Goal: Task Accomplishment & Management: Manage account settings

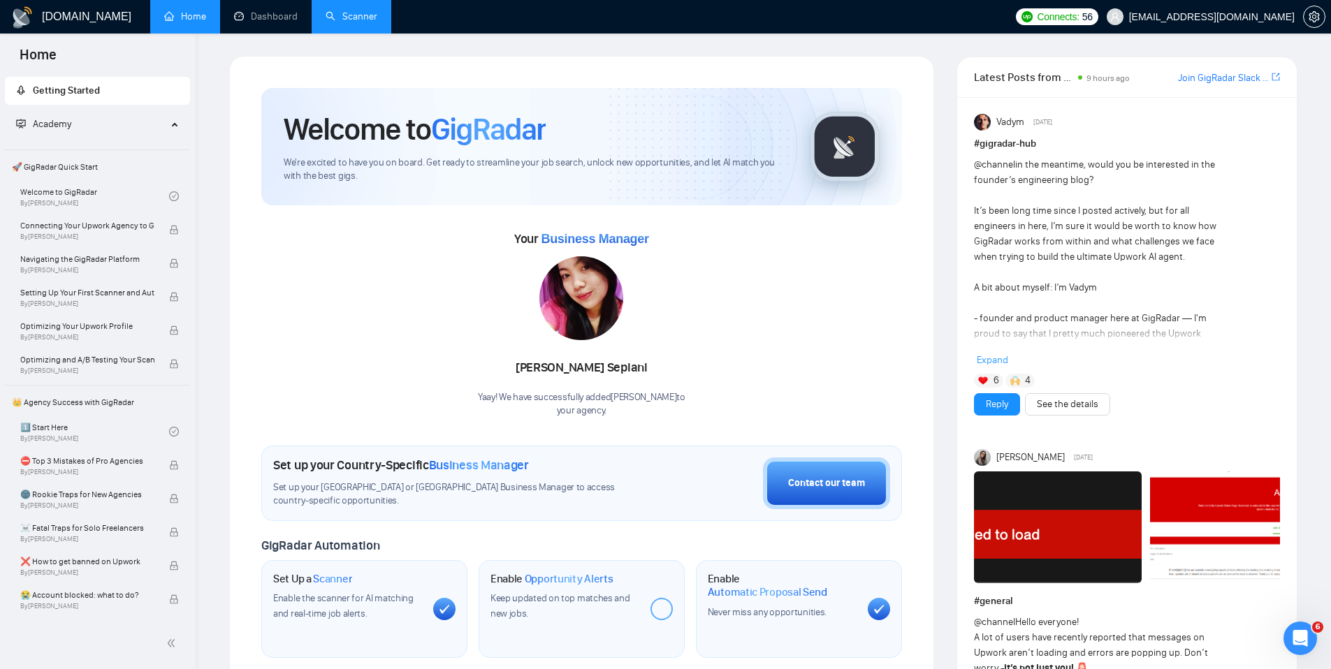
click at [367, 19] on link "Scanner" at bounding box center [352, 16] width 52 height 12
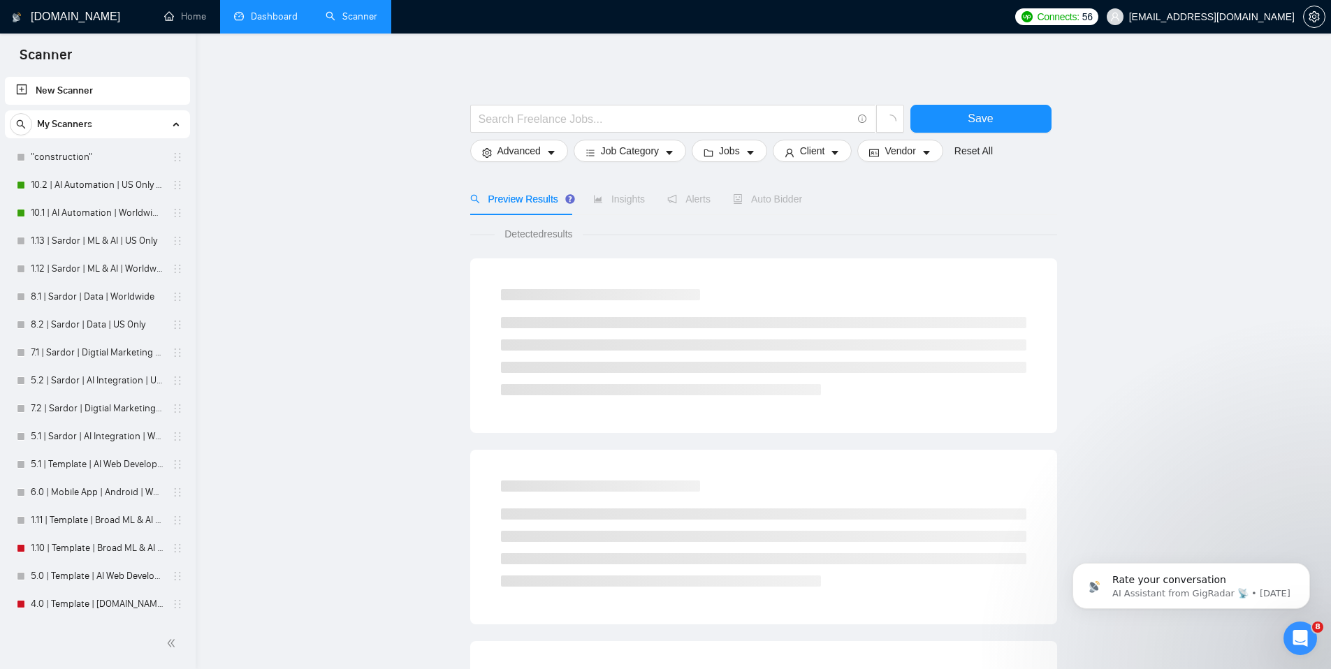
click at [295, 22] on link "Dashboard" at bounding box center [266, 16] width 64 height 12
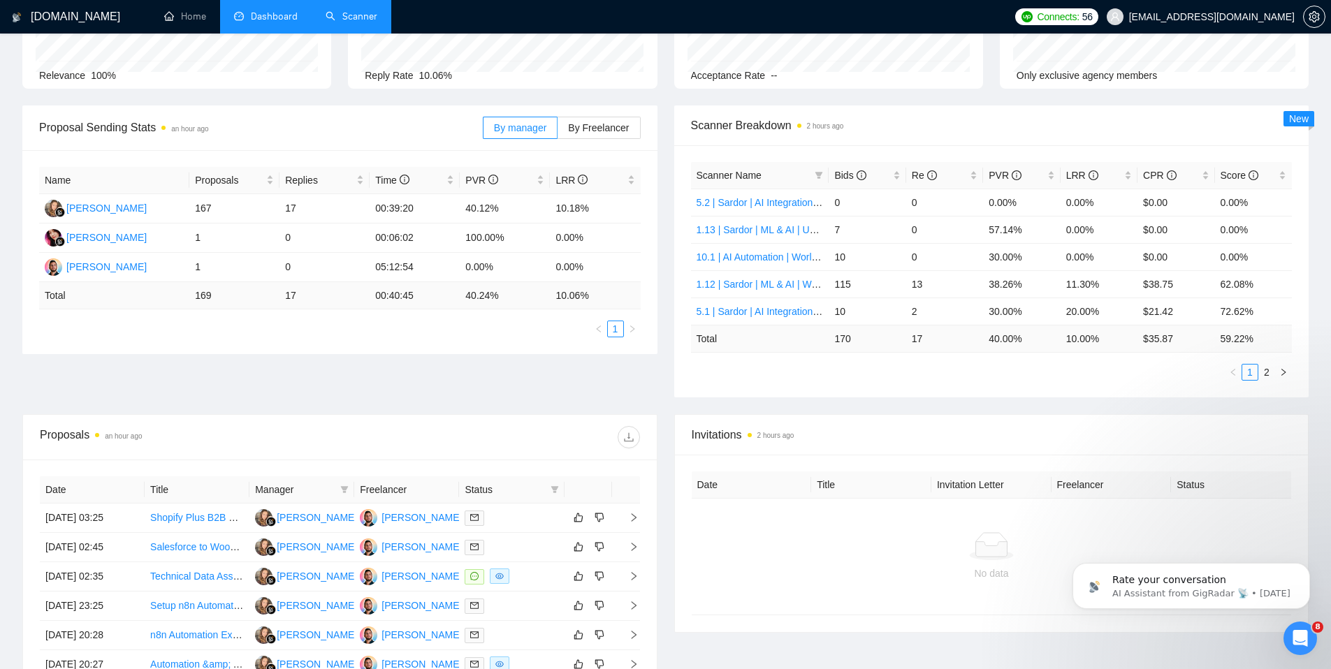
scroll to position [153, 0]
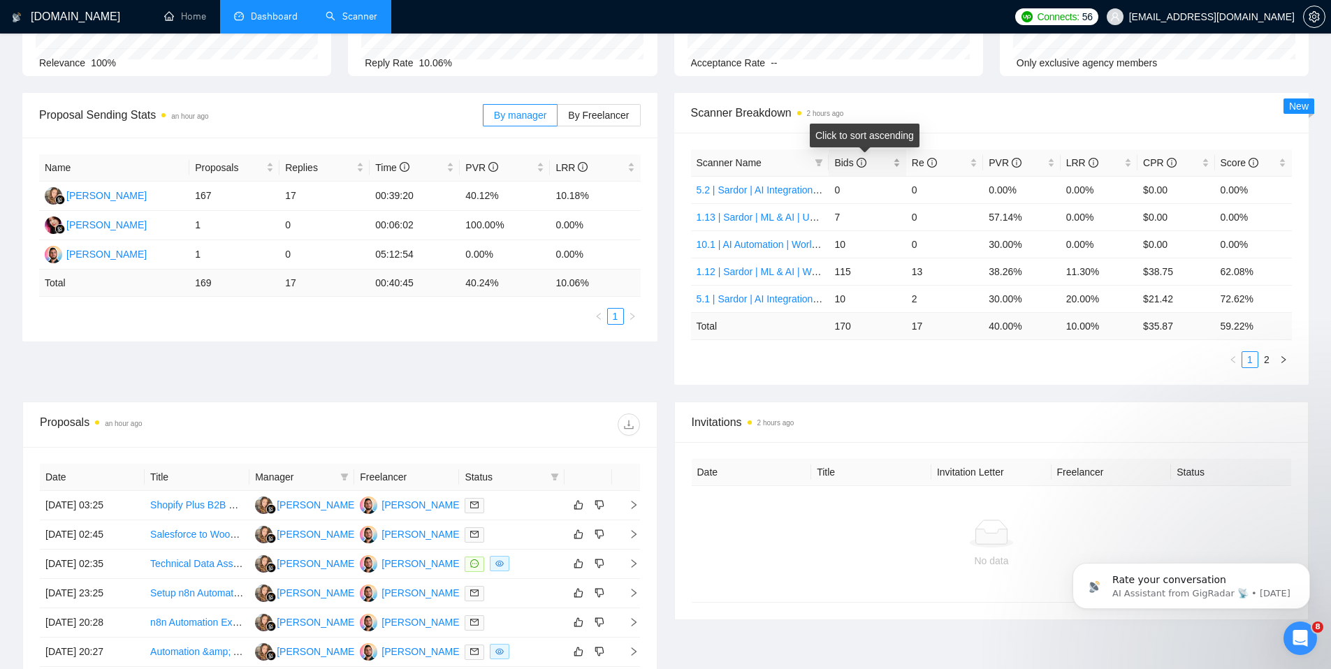
click at [895, 167] on div "Bids" at bounding box center [867, 162] width 66 height 15
click at [1266, 362] on link "2" at bounding box center [1266, 359] width 15 height 15
click at [1251, 362] on link "1" at bounding box center [1249, 359] width 15 height 15
